Goal: Information Seeking & Learning: Check status

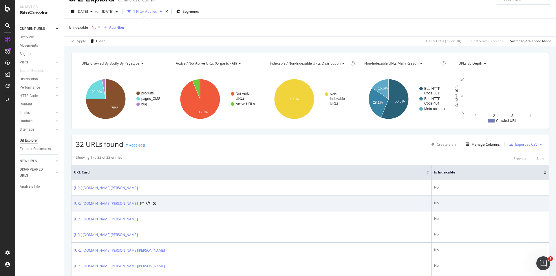
scroll to position [10, 0]
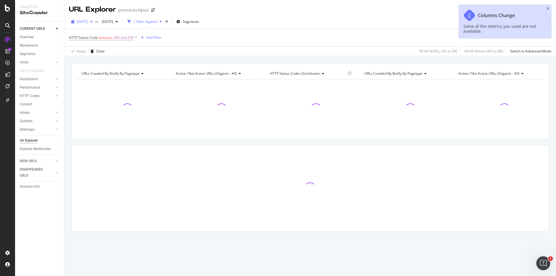
click at [93, 21] on icon "button" at bounding box center [91, 21] width 2 height 3
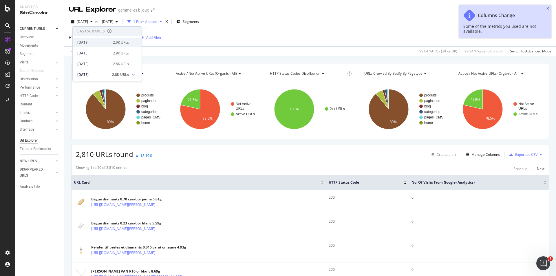
click at [96, 43] on div "2025 Sep. 17th" at bounding box center [93, 42] width 32 height 5
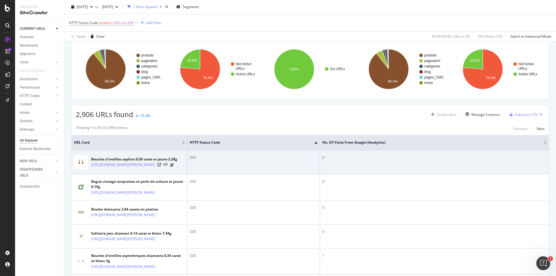
scroll to position [40, 0]
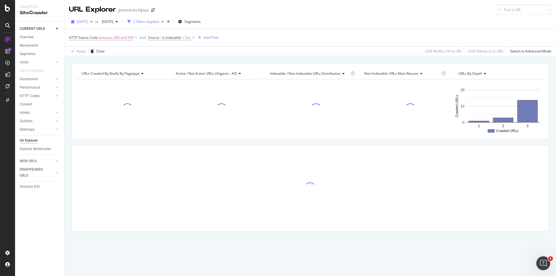
click at [88, 23] on span "[DATE]" at bounding box center [82, 21] width 11 height 5
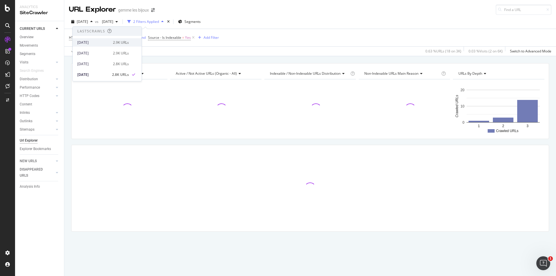
click at [93, 43] on div "2025 Sep. 17th" at bounding box center [93, 42] width 32 height 5
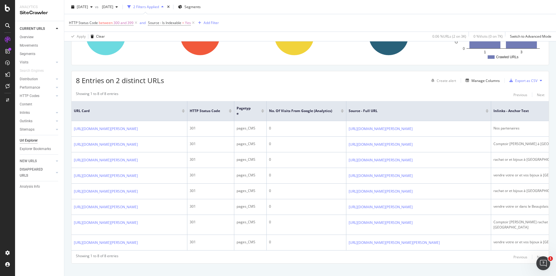
scroll to position [126, 0]
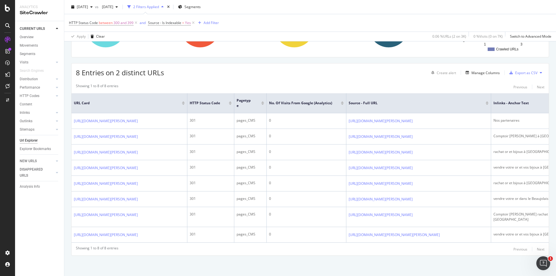
click at [169, 207] on td "https://www.gemme-les-bijoux.com/content/35-le-comptoir-de-rachat-bijoux-et-or-…" at bounding box center [129, 217] width 116 height 20
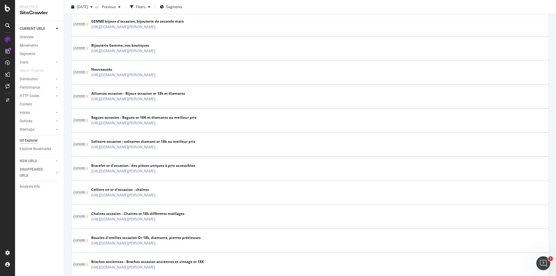
scroll to position [143, 0]
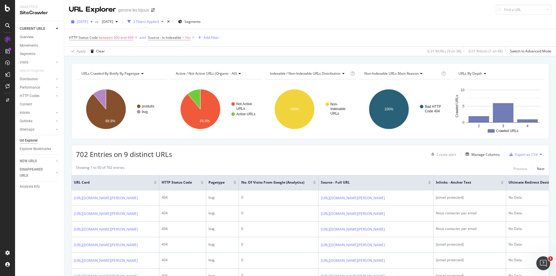
click at [95, 22] on div "button" at bounding box center [91, 21] width 7 height 3
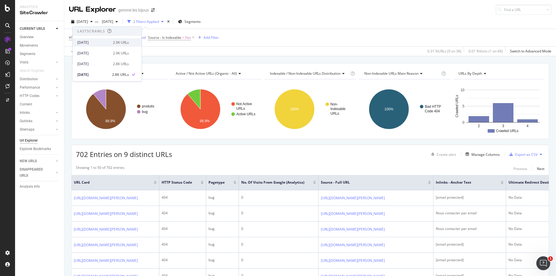
click at [92, 44] on div "2025 Sep. 17th" at bounding box center [93, 42] width 32 height 5
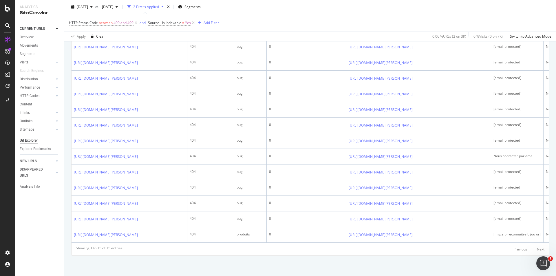
scroll to position [273, 0]
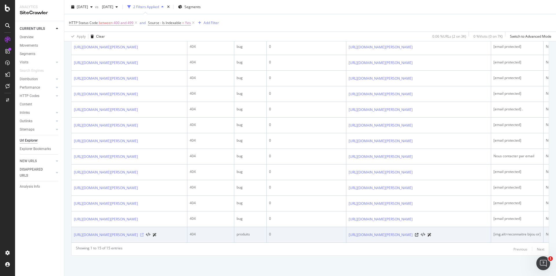
click at [144, 233] on icon at bounding box center [141, 234] width 3 height 3
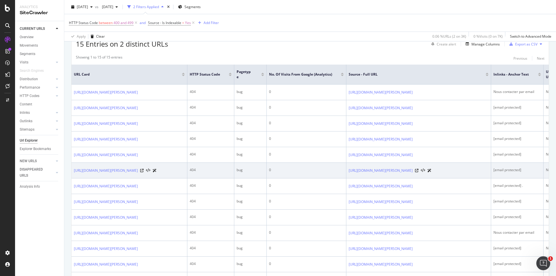
scroll to position [110, 0]
click at [144, 172] on icon at bounding box center [141, 170] width 3 height 3
